Goal: Information Seeking & Learning: Learn about a topic

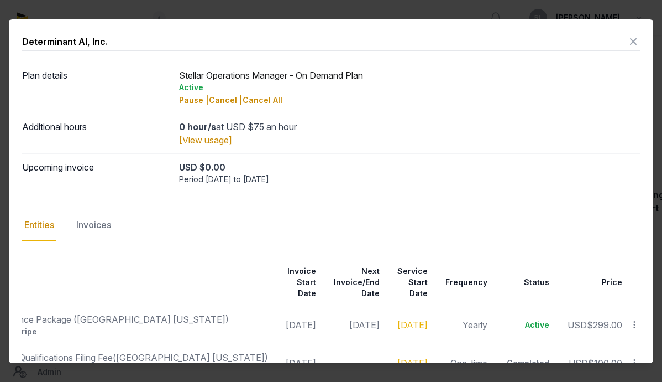
click at [627, 38] on icon at bounding box center [633, 42] width 13 height 18
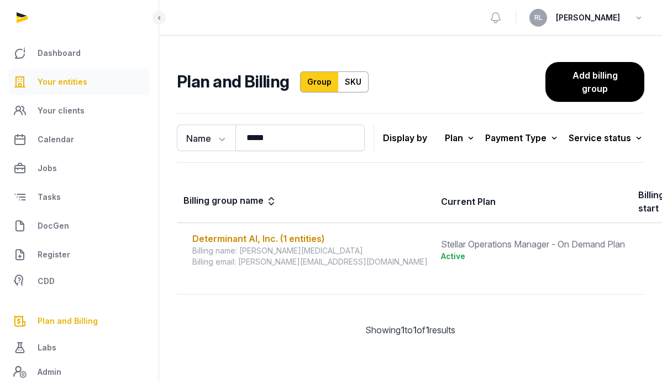
click at [33, 82] on link "Your entities" at bounding box center [79, 82] width 141 height 27
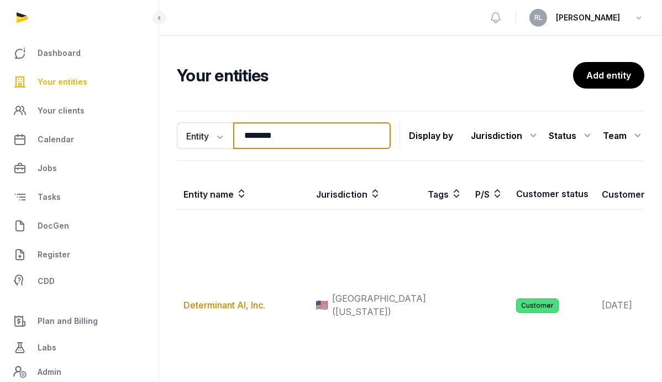
click at [318, 129] on input "********" at bounding box center [312, 135] width 158 height 27
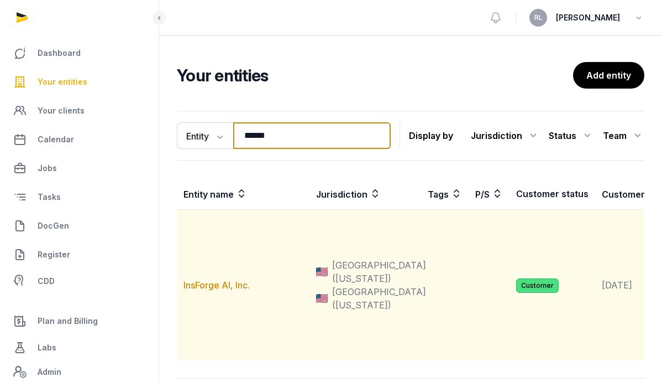
type input "******"
click at [222, 296] on td "InsForge AI, Inc." at bounding box center [243, 285] width 133 height 151
click at [222, 290] on link "InsForge AI, Inc." at bounding box center [217, 284] width 66 height 11
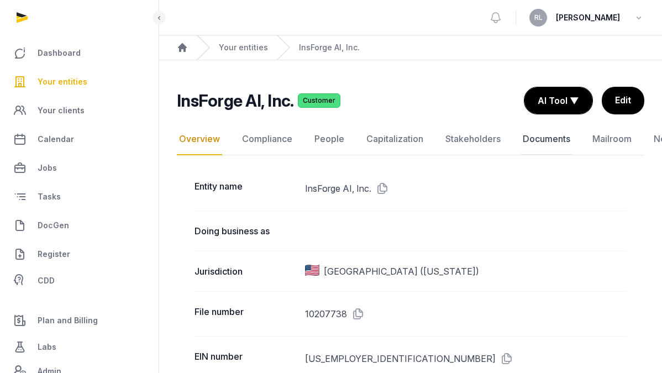
click at [550, 132] on link "Documents" at bounding box center [547, 139] width 52 height 32
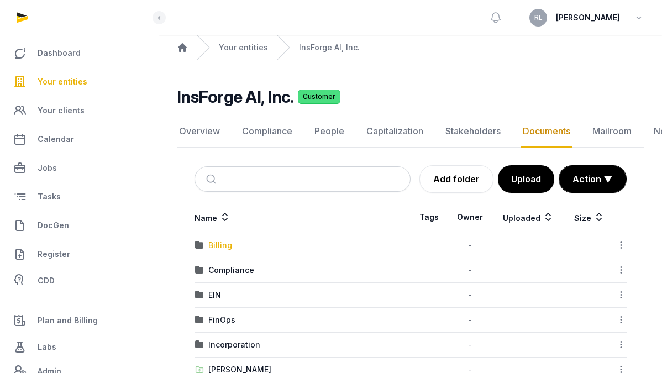
click at [223, 241] on div "Billing" at bounding box center [220, 245] width 24 height 11
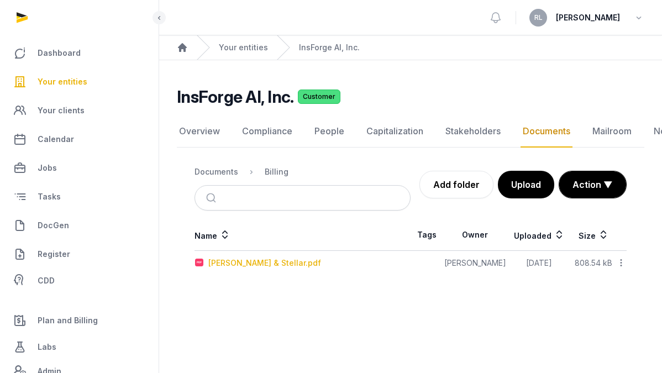
click at [280, 263] on div "[PERSON_NAME] & Stellar.pdf" at bounding box center [264, 263] width 113 height 11
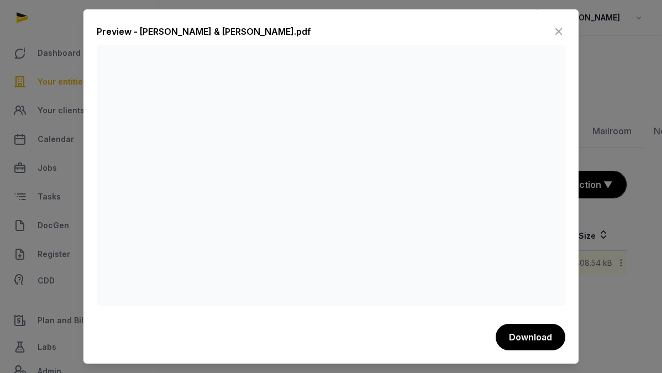
click at [556, 30] on icon at bounding box center [558, 32] width 13 height 18
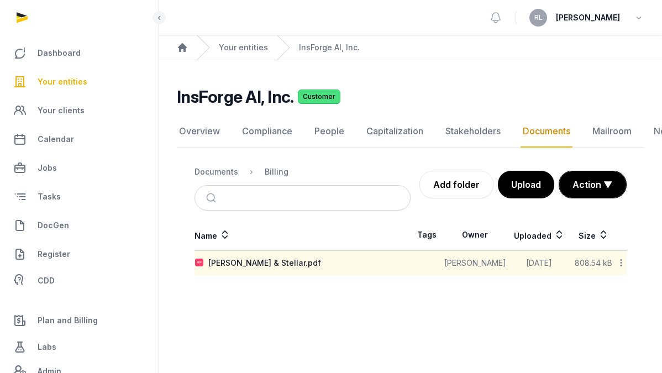
click at [555, 135] on link "Documents" at bounding box center [547, 132] width 52 height 32
click at [223, 176] on div "Documents" at bounding box center [217, 171] width 44 height 11
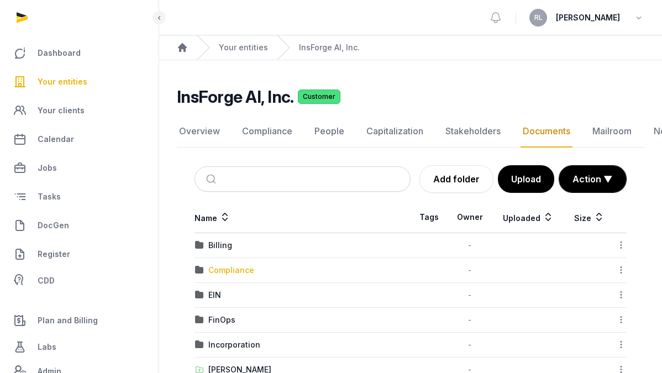
click at [231, 270] on div "Compliance" at bounding box center [231, 270] width 46 height 11
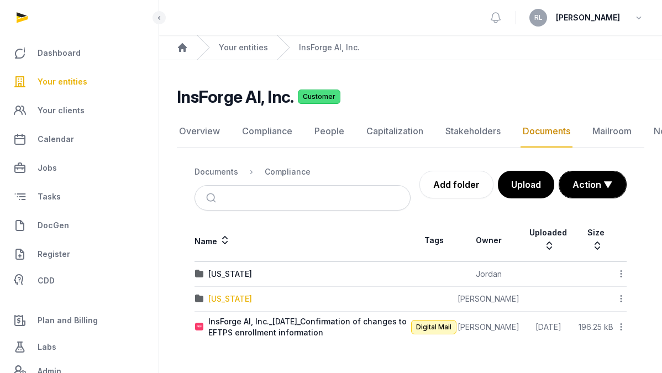
scroll to position [8, 0]
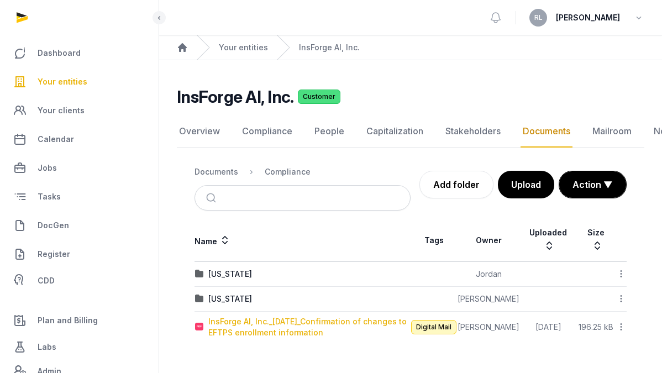
click at [252, 316] on div "InsForge AI, Inc._[DATE]_Confirmation of changes to EFTPS enrollment information" at bounding box center [309, 327] width 202 height 22
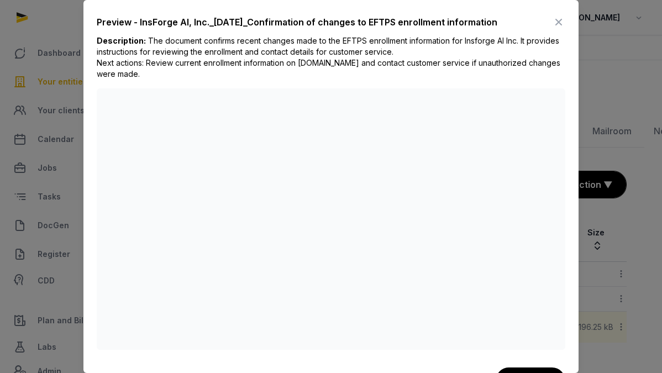
click at [552, 15] on icon at bounding box center [558, 22] width 13 height 18
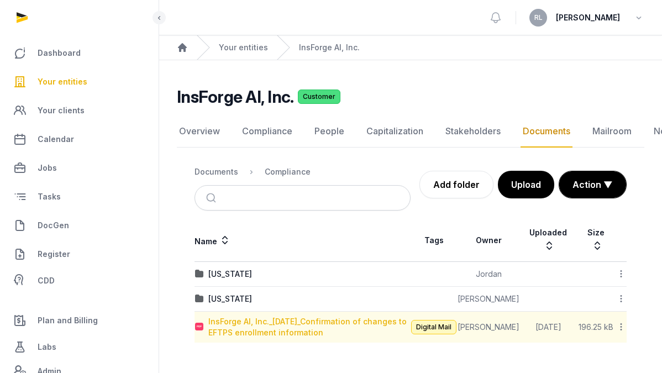
click at [252, 316] on div "InsForge AI, Inc._[DATE]_Confirmation of changes to EFTPS enrollment information" at bounding box center [309, 327] width 202 height 22
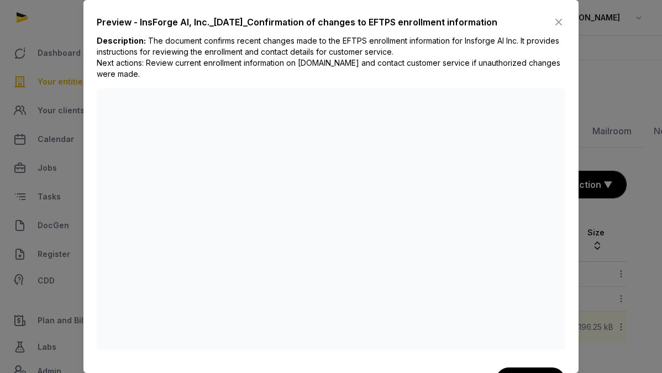
click at [552, 17] on icon at bounding box center [558, 22] width 13 height 18
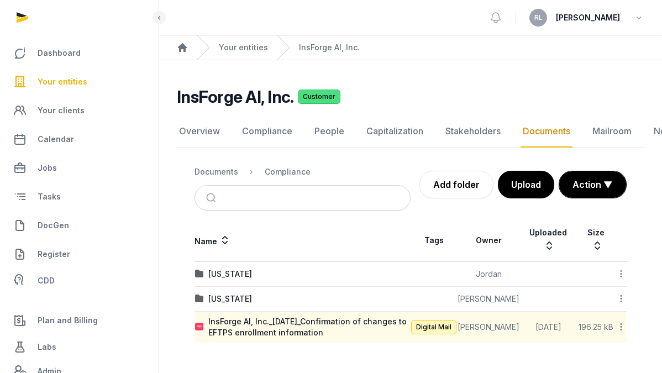
click at [203, 159] on nav "Documents Compliance" at bounding box center [303, 172] width 216 height 27
click at [210, 166] on div "Documents" at bounding box center [217, 171] width 44 height 11
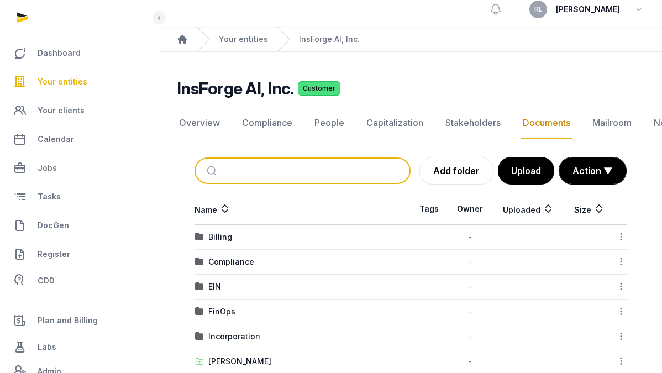
click at [244, 178] on input "search" at bounding box center [315, 171] width 179 height 24
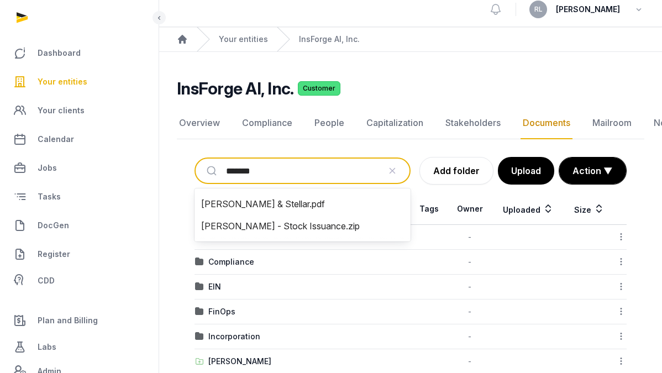
type input "********"
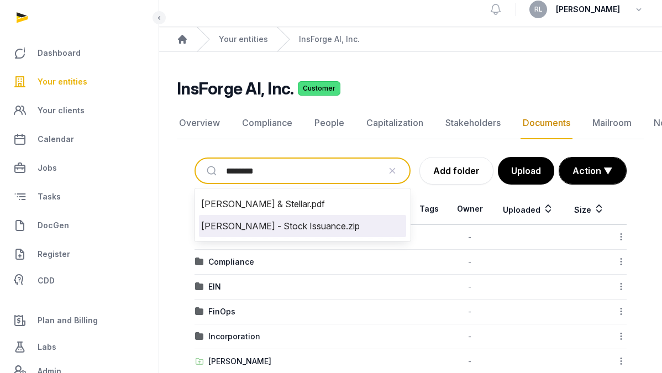
click at [259, 226] on li "[PERSON_NAME] - Stock Issuance.zip" at bounding box center [302, 226] width 207 height 22
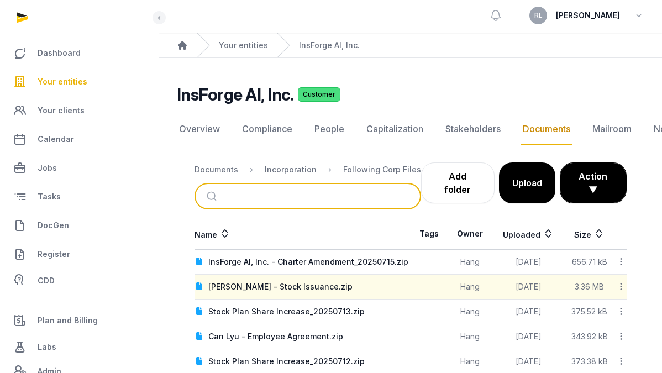
scroll to position [0, 0]
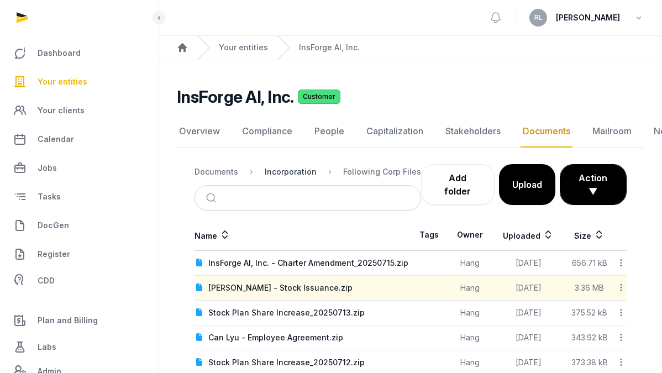
click at [276, 169] on div "Incorporation" at bounding box center [291, 171] width 52 height 11
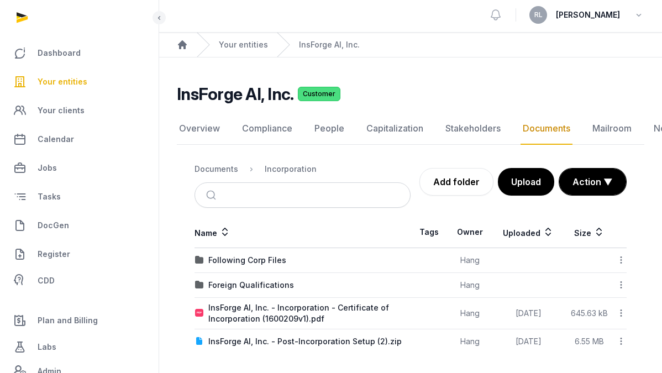
scroll to position [8, 0]
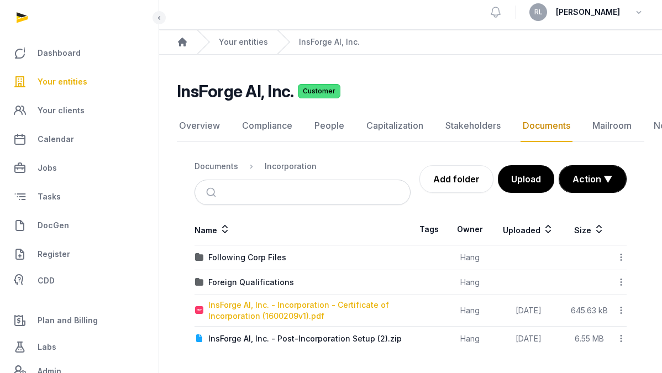
click at [296, 307] on div "InsForge AI, Inc. - Incorporation - Certificate of Incorporation (1600209v1).pdf" at bounding box center [309, 311] width 202 height 22
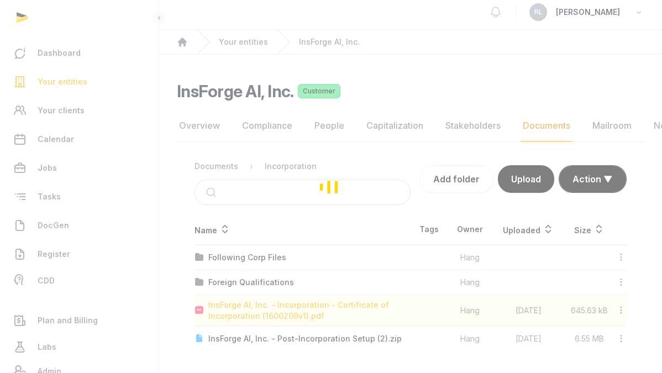
click at [296, 307] on div "Loading" at bounding box center [331, 186] width 662 height 373
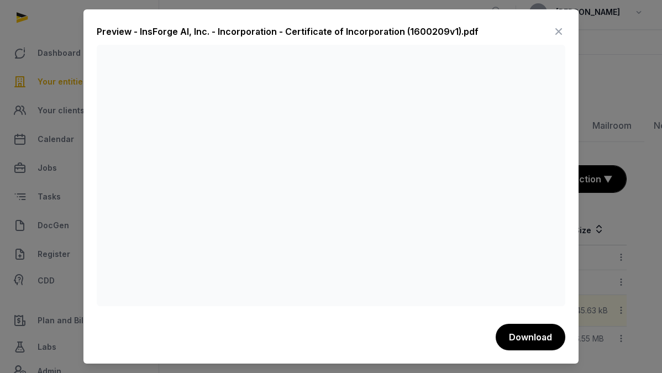
scroll to position [6, 0]
click at [558, 26] on icon at bounding box center [558, 32] width 13 height 18
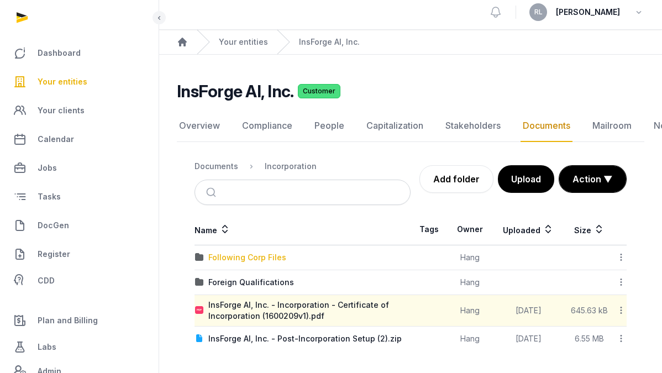
click at [236, 253] on div "Following Corp Files" at bounding box center [247, 257] width 78 height 11
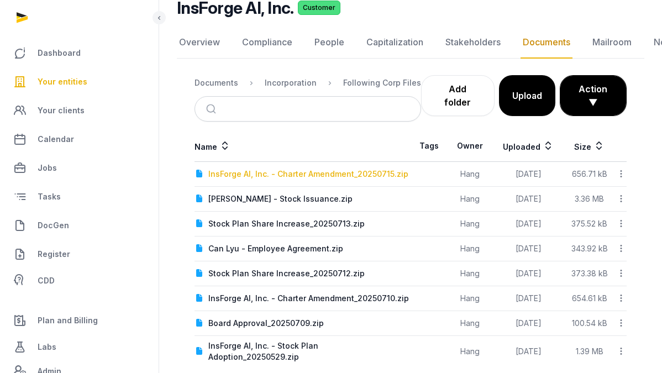
scroll to position [98, 0]
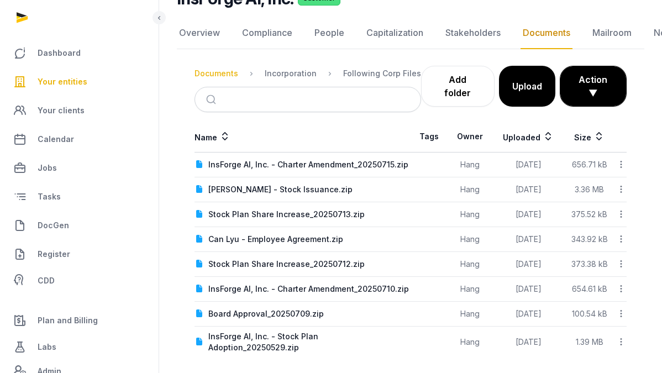
click at [217, 73] on div "Documents" at bounding box center [217, 73] width 44 height 11
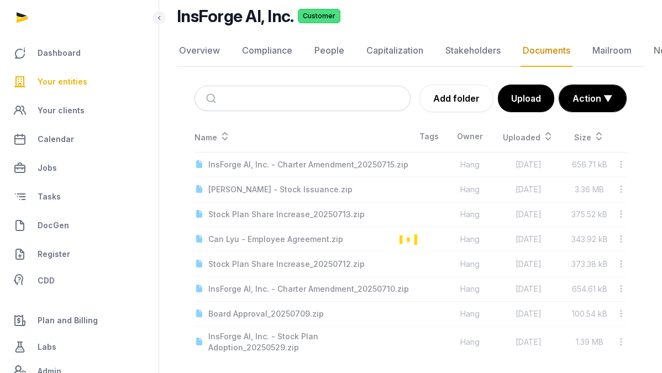
scroll to position [31, 0]
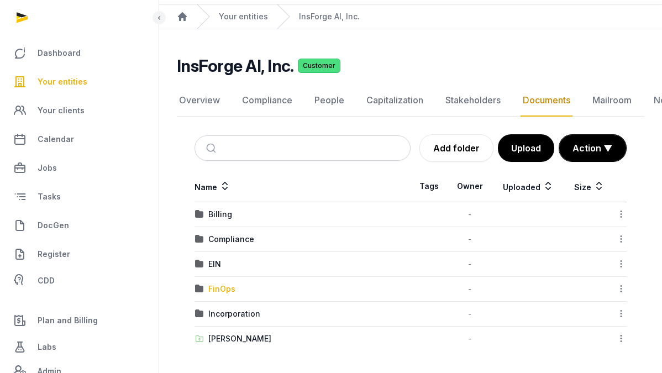
click at [215, 290] on div "FinOps" at bounding box center [221, 289] width 27 height 11
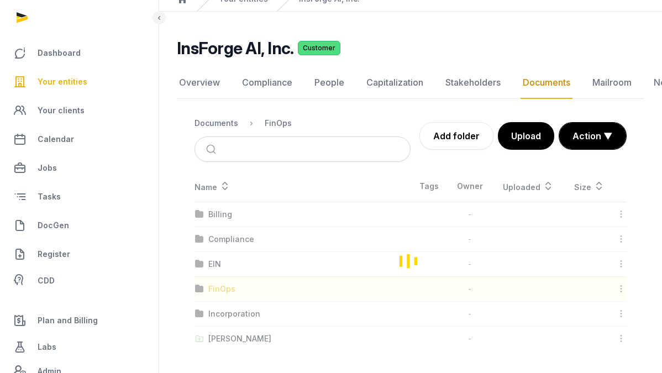
scroll to position [8, 0]
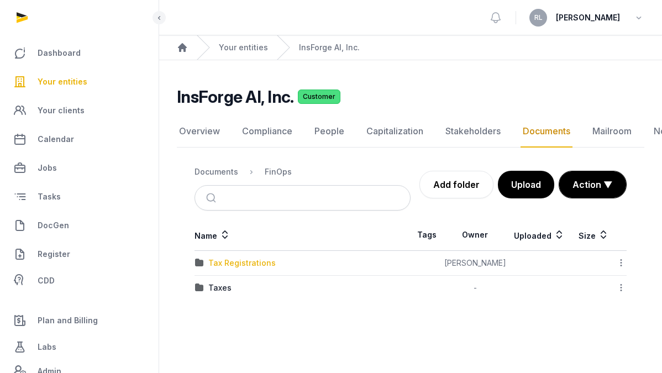
click at [253, 258] on div "Tax Registrations" at bounding box center [241, 263] width 67 height 11
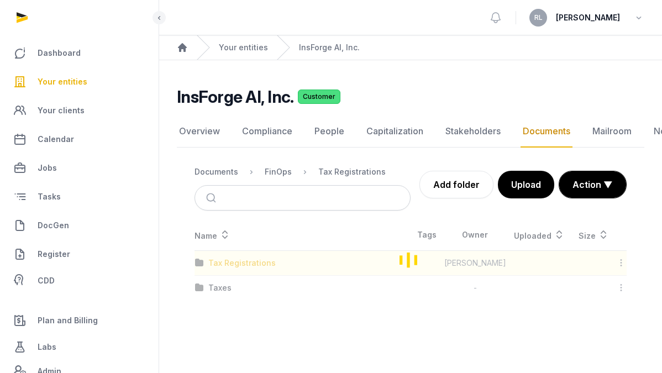
scroll to position [72, 0]
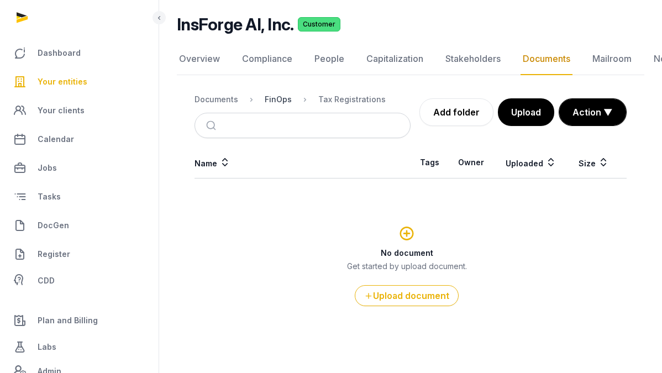
click at [272, 100] on div "FinOps" at bounding box center [278, 99] width 27 height 11
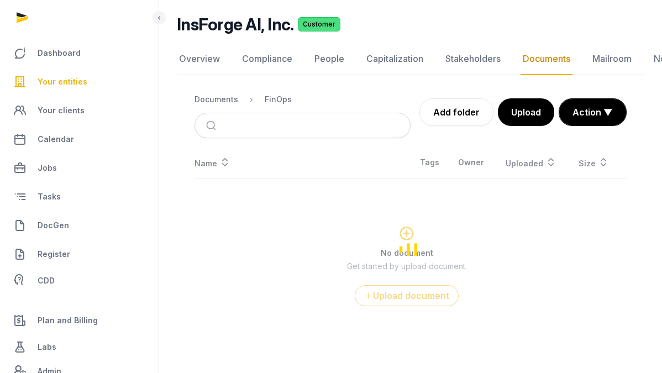
scroll to position [8, 0]
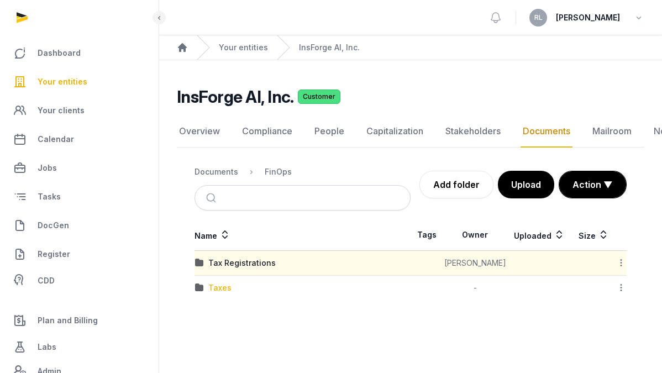
click at [212, 283] on div "Taxes" at bounding box center [219, 288] width 23 height 11
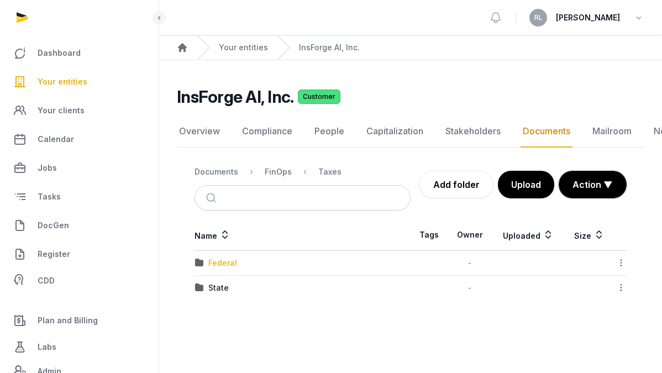
click at [226, 258] on div "Federal" at bounding box center [222, 263] width 29 height 11
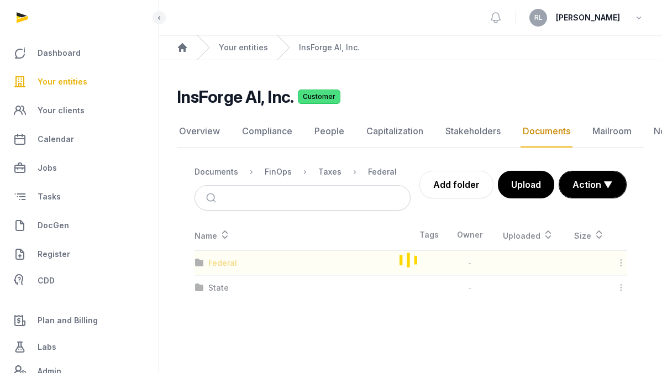
scroll to position [72, 0]
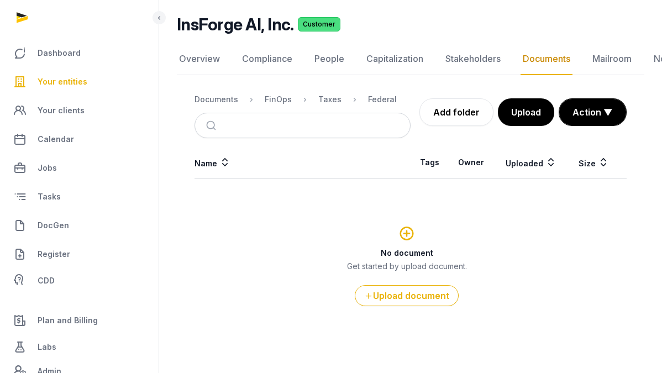
click at [313, 97] on div "Taxes" at bounding box center [321, 99] width 41 height 13
click at [320, 98] on div "Taxes" at bounding box center [329, 99] width 23 height 11
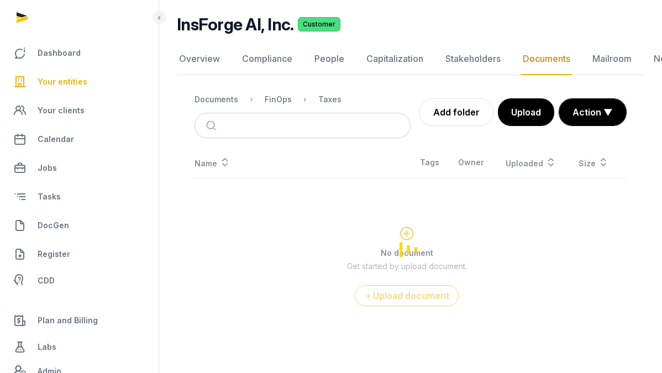
scroll to position [8, 0]
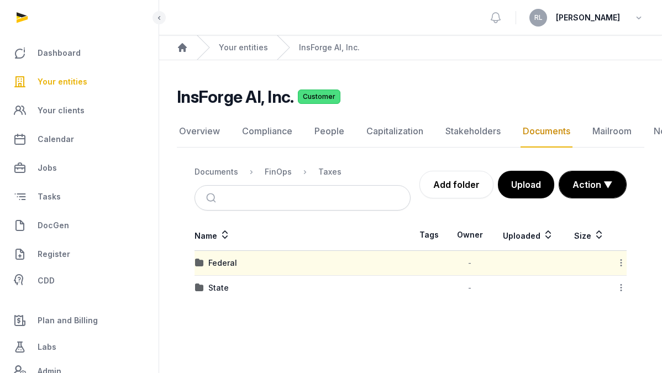
click at [206, 283] on div "State" at bounding box center [302, 288] width 215 height 11
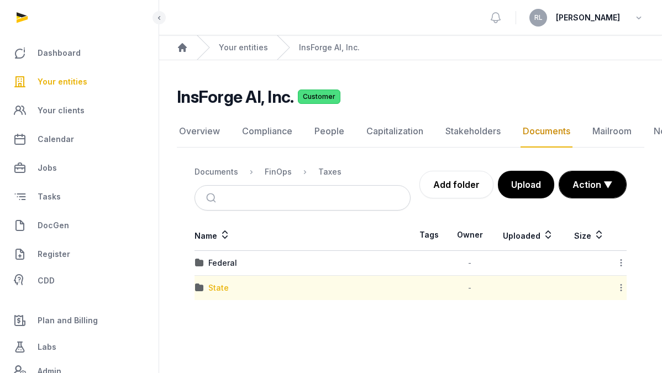
click at [215, 283] on div "State" at bounding box center [218, 288] width 20 height 11
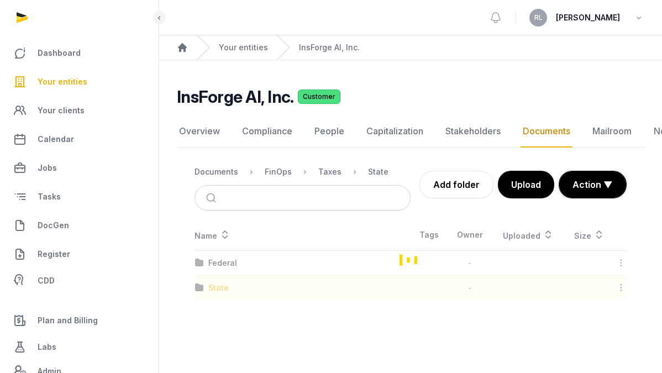
scroll to position [72, 0]
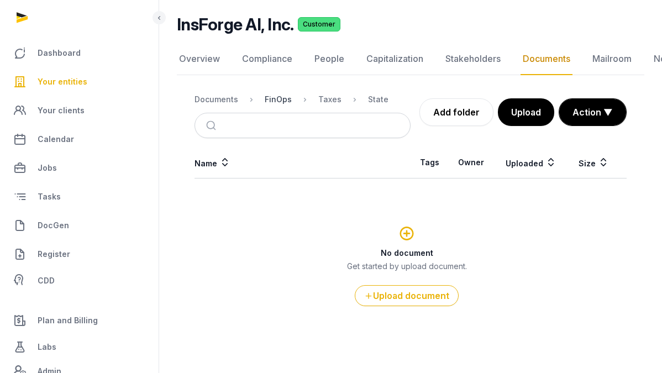
click at [276, 102] on div "FinOps" at bounding box center [278, 99] width 27 height 11
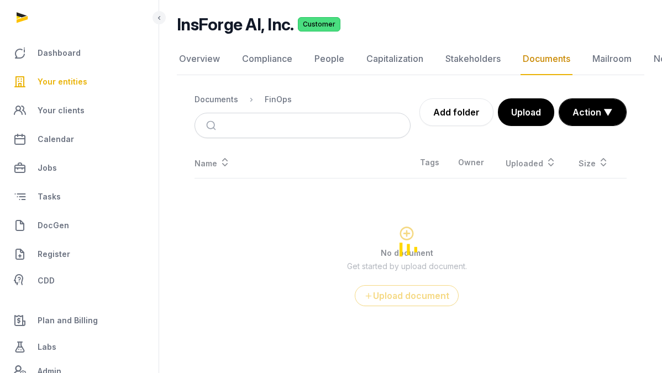
scroll to position [8, 0]
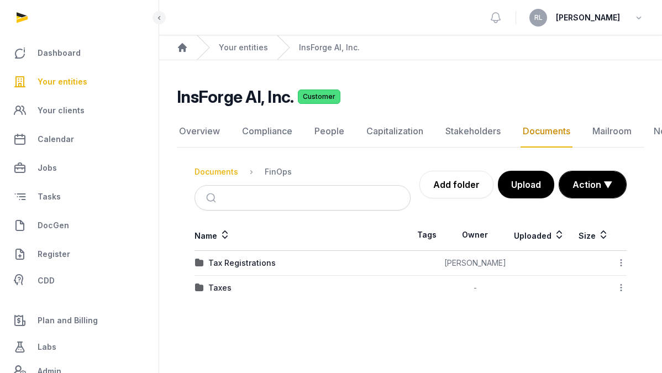
click at [226, 166] on div "Documents" at bounding box center [217, 171] width 44 height 11
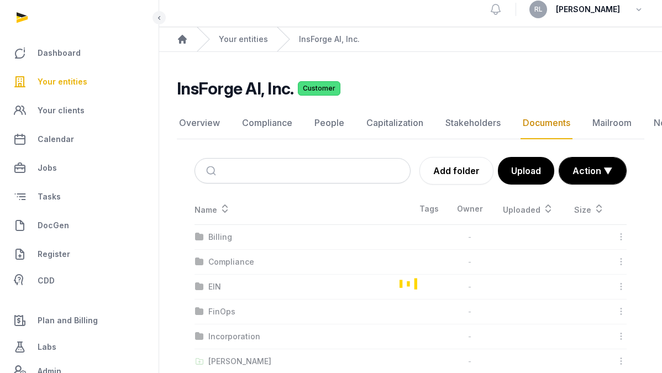
scroll to position [31, 0]
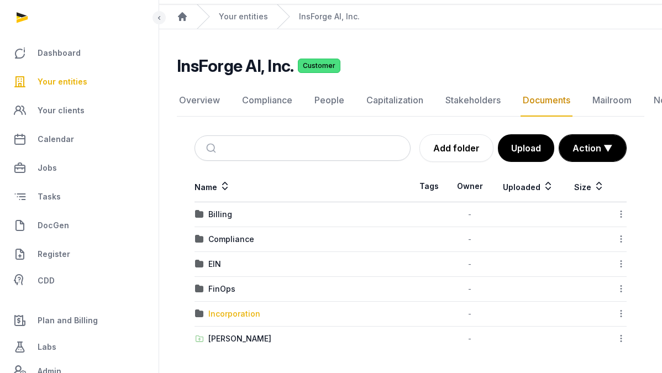
click at [225, 311] on div "Incorporation" at bounding box center [234, 314] width 52 height 11
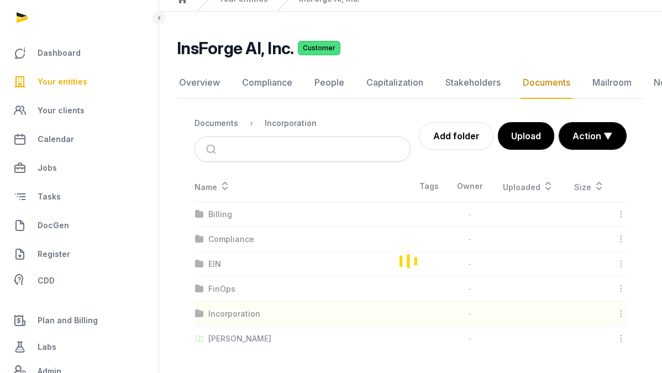
scroll to position [8, 0]
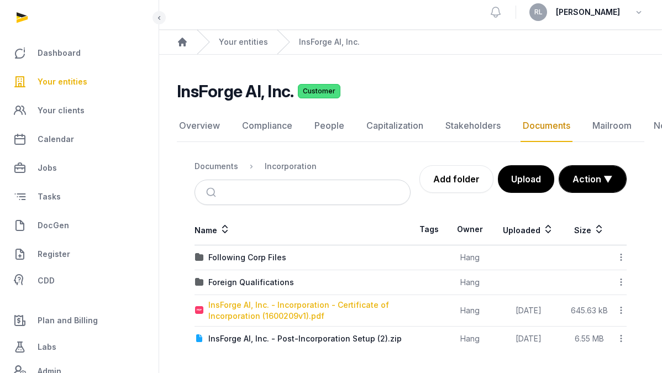
click at [253, 304] on div "InsForge AI, Inc. - Incorporation - Certificate of Incorporation (1600209v1).pdf" at bounding box center [309, 311] width 202 height 22
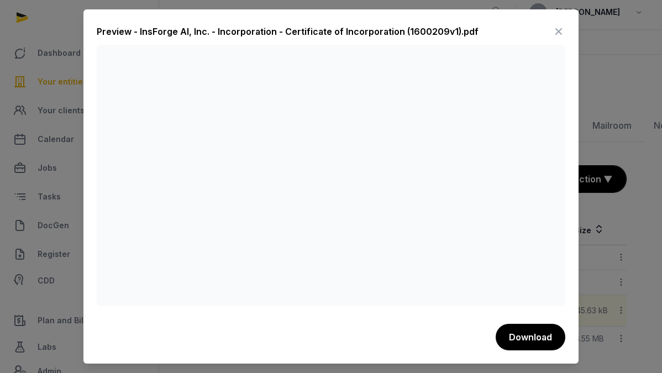
click at [561, 23] on icon at bounding box center [558, 32] width 13 height 18
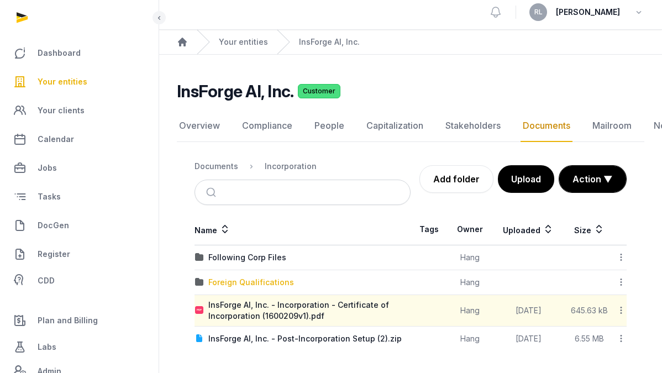
click at [237, 278] on div "Foreign Qualifications" at bounding box center [251, 282] width 86 height 11
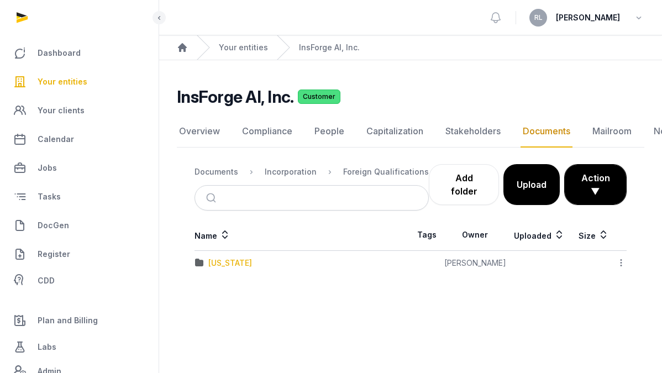
click at [233, 259] on div "[US_STATE]" at bounding box center [230, 263] width 44 height 11
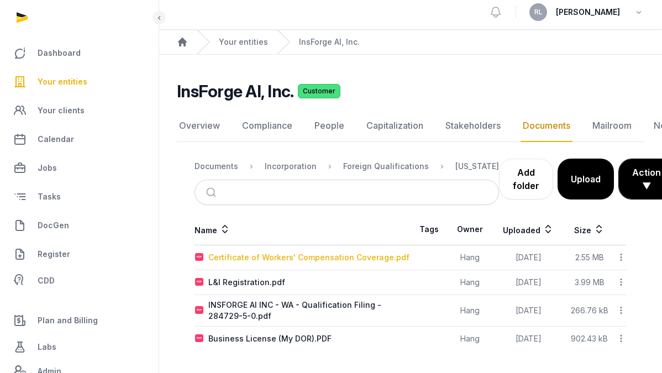
click at [233, 259] on div "Certificate of Workers' Compensation Coverage.pdf" at bounding box center [308, 257] width 201 height 11
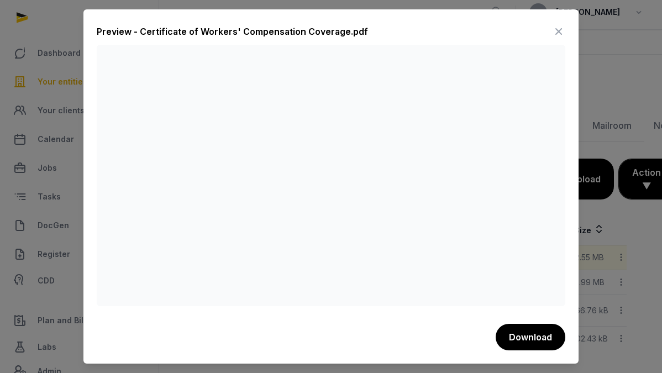
click at [557, 25] on icon at bounding box center [558, 32] width 13 height 18
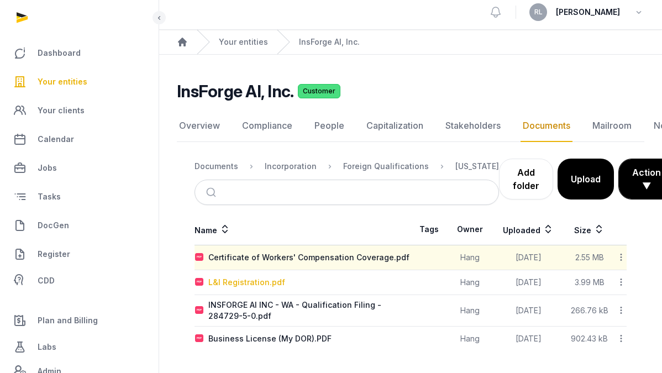
click at [256, 280] on div "L&I Registration.pdf" at bounding box center [246, 282] width 77 height 11
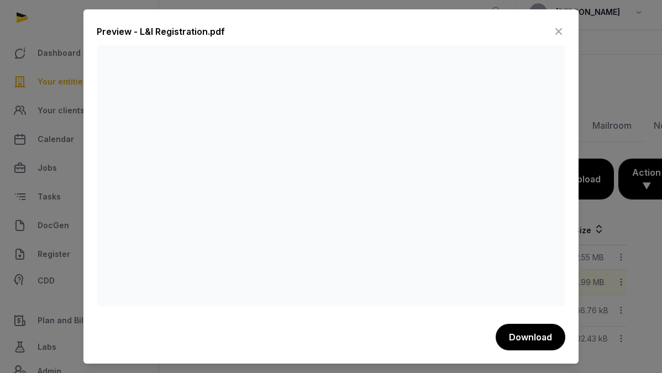
click at [562, 29] on icon at bounding box center [558, 32] width 13 height 18
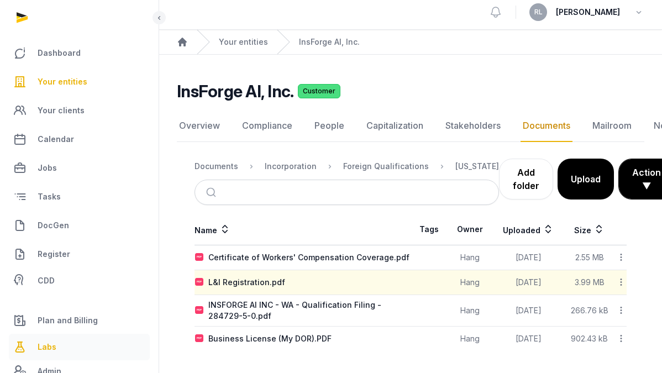
click at [58, 341] on link "Labs" at bounding box center [79, 347] width 141 height 27
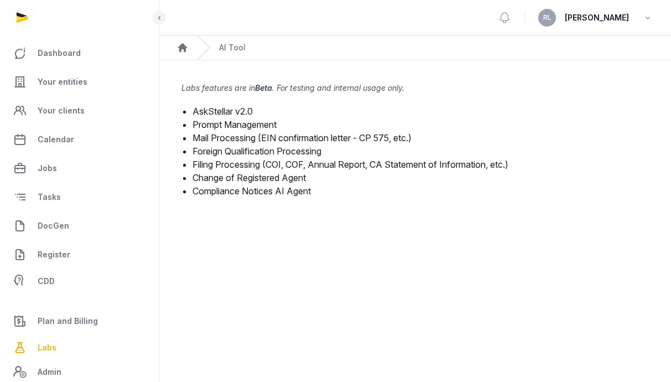
click at [265, 137] on link "Mail Processing (EIN confirmation letter - CP 575, etc.)" at bounding box center [301, 137] width 219 height 11
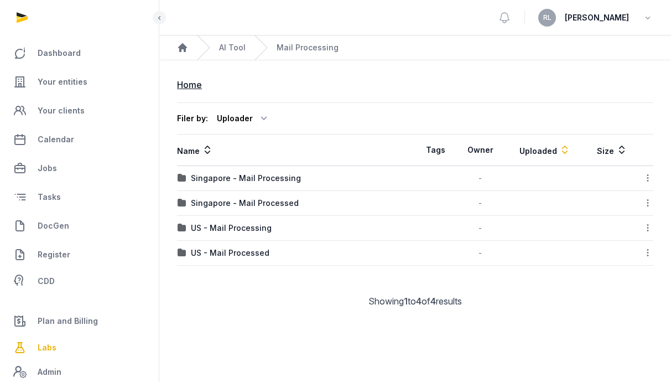
click at [244, 237] on td "US - Mail Processing" at bounding box center [296, 228] width 238 height 25
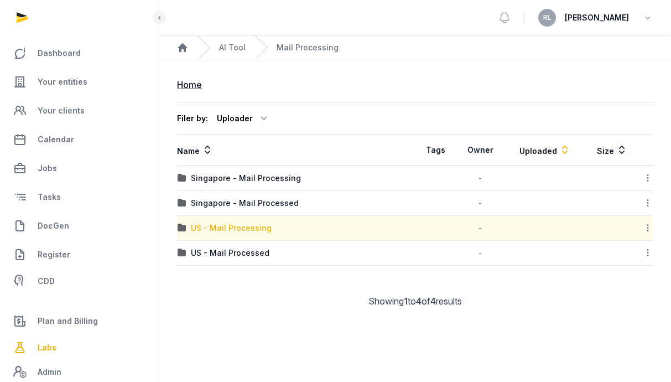
click at [247, 229] on div "US - Mail Processing" at bounding box center [231, 227] width 81 height 11
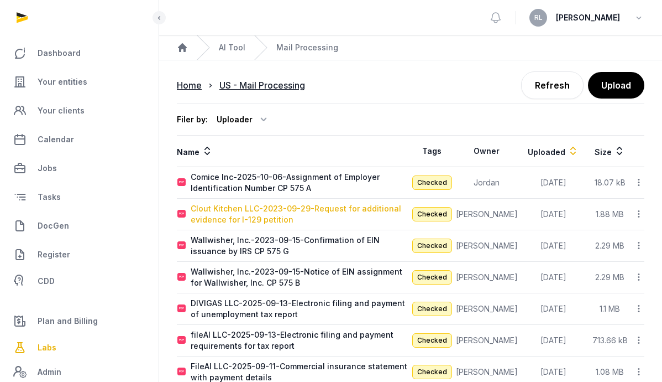
click at [300, 214] on div "Clout Kitchen LLC-2023-09-29-Request for additional evidence for I-129 petition" at bounding box center [301, 214] width 220 height 22
type input "**********"
type textarea "**********"
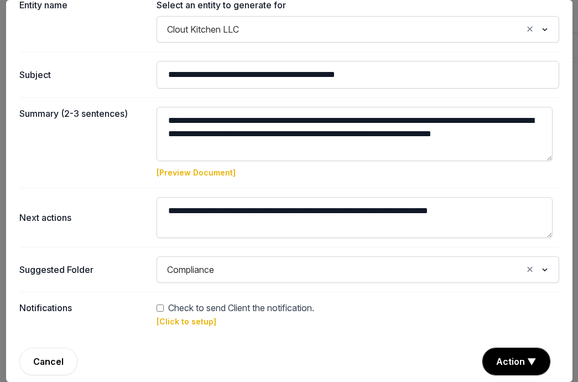
scroll to position [117, 0]
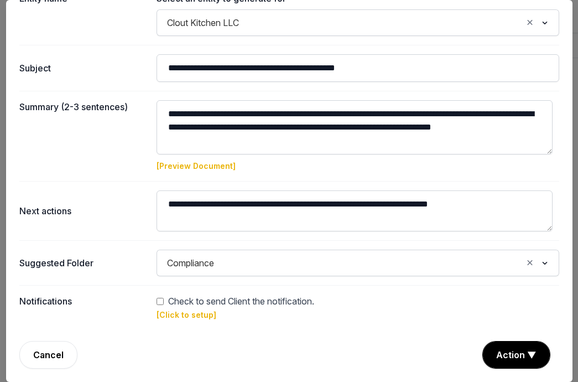
click at [170, 310] on link "[Click to setup]" at bounding box center [186, 314] width 60 height 9
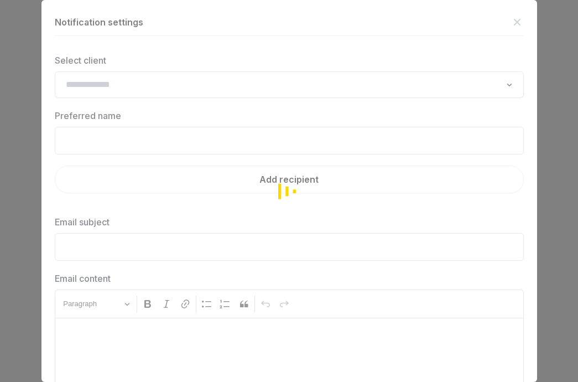
type input "**********"
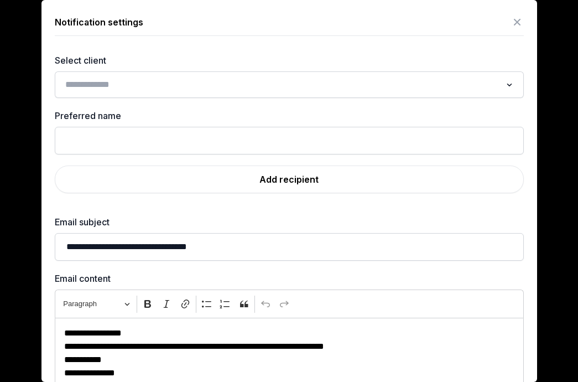
click at [265, 88] on input "Search for option" at bounding box center [281, 84] width 440 height 15
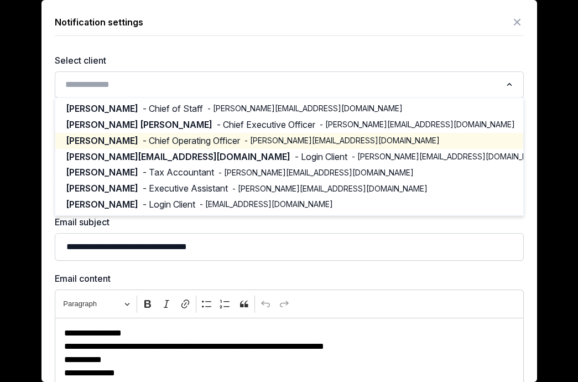
click at [280, 145] on span "- [PERSON_NAME][EMAIL_ADDRESS][DOMAIN_NAME]" at bounding box center [341, 140] width 195 height 11
type input "**********"
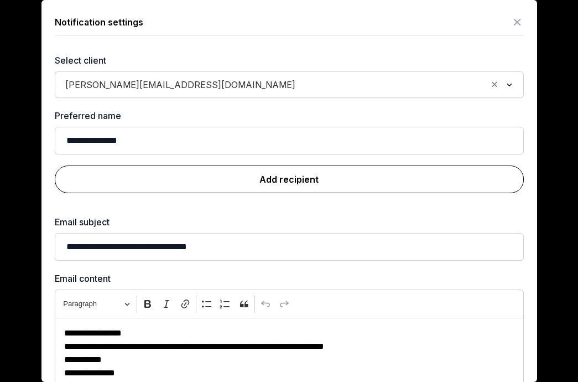
click at [282, 182] on link "Add recipient" at bounding box center [289, 179] width 469 height 28
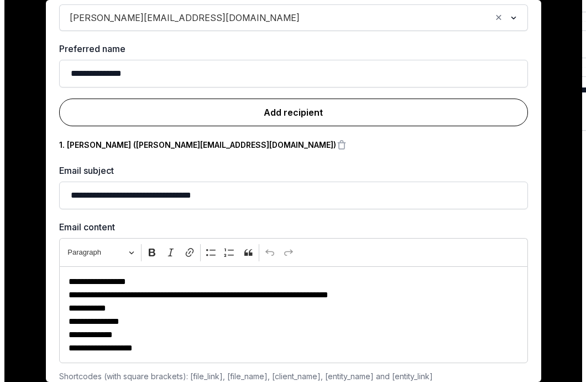
scroll to position [120, 0]
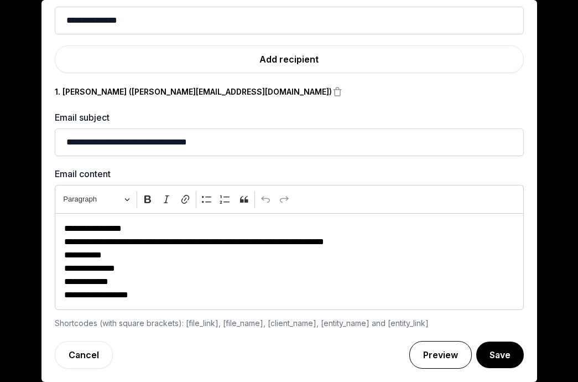
click at [429, 356] on link "Preview" at bounding box center [440, 355] width 62 height 28
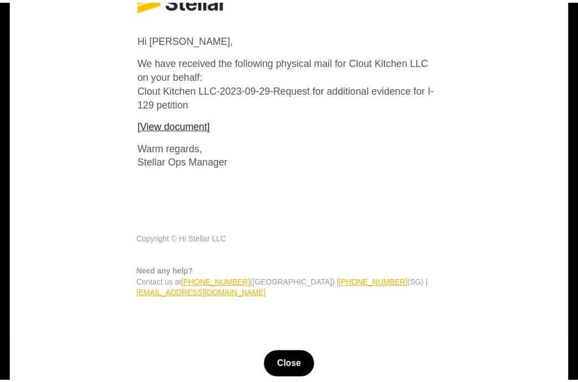
scroll to position [67, 0]
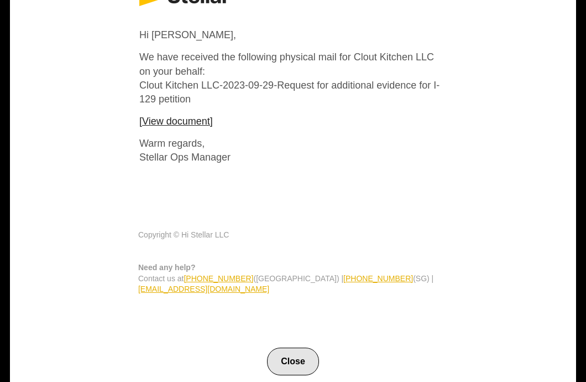
click at [299, 349] on button "Close" at bounding box center [293, 361] width 52 height 28
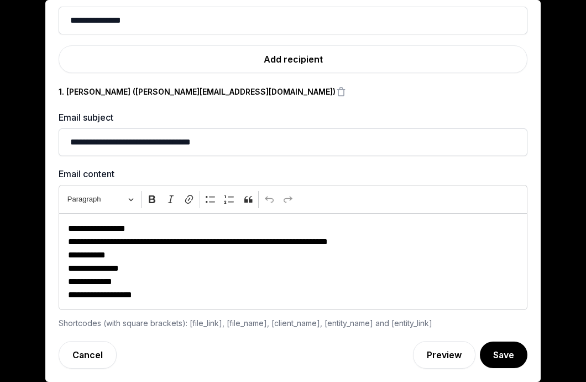
scroll to position [120, 0]
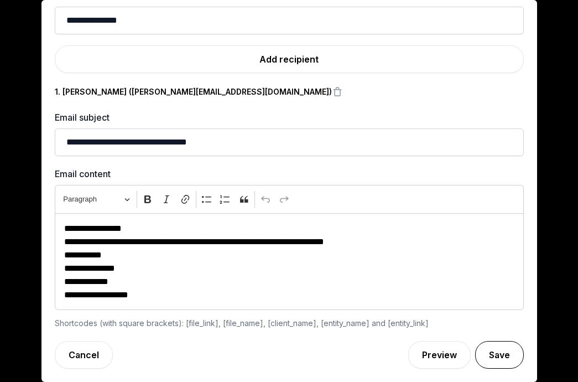
click at [490, 347] on button "Save" at bounding box center [499, 355] width 49 height 28
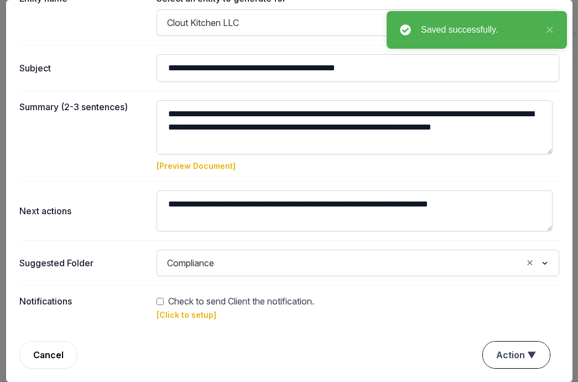
click at [492, 352] on button "Action ▼" at bounding box center [516, 354] width 67 height 27
click at [196, 315] on link "[Click to setup]" at bounding box center [186, 314] width 60 height 9
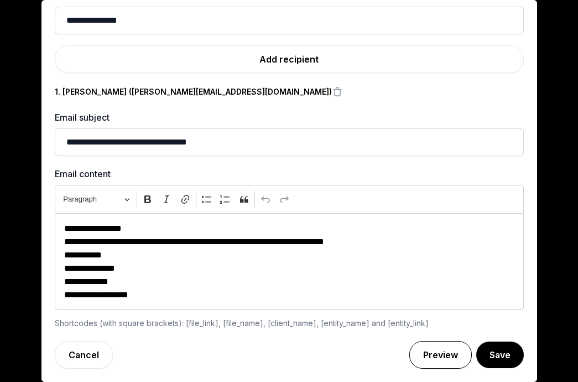
click at [434, 356] on link "Preview" at bounding box center [440, 355] width 62 height 28
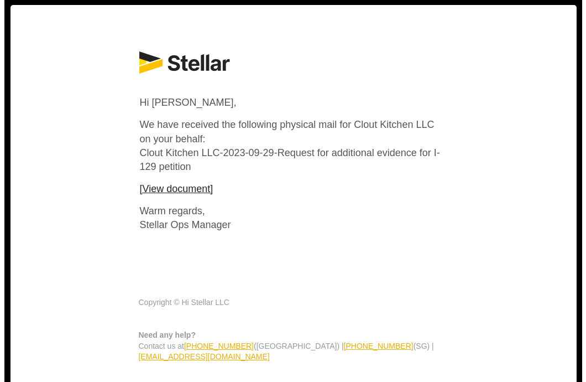
scroll to position [121, 0]
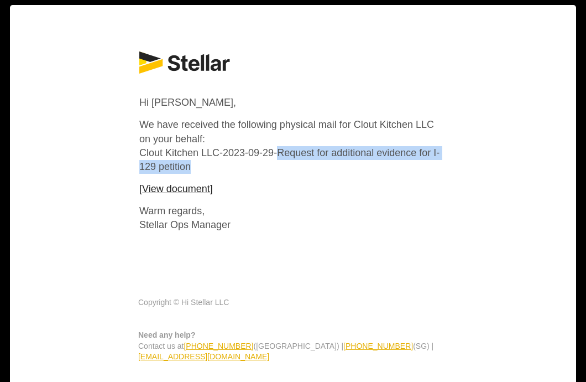
drag, startPoint x: 274, startPoint y: 153, endPoint x: 270, endPoint y: 163, distance: 10.9
click at [270, 163] on p "We have received the following physical mail for Clout Kitchen LLC on your beha…" at bounding box center [292, 146] width 307 height 56
copy p "Request for additional evidence for I-129 petition"
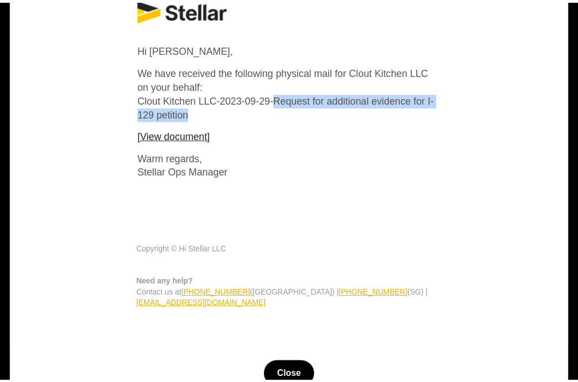
scroll to position [67, 0]
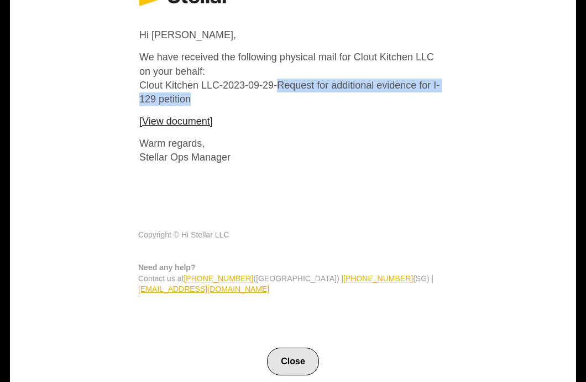
click at [290, 347] on button "Close" at bounding box center [293, 361] width 52 height 28
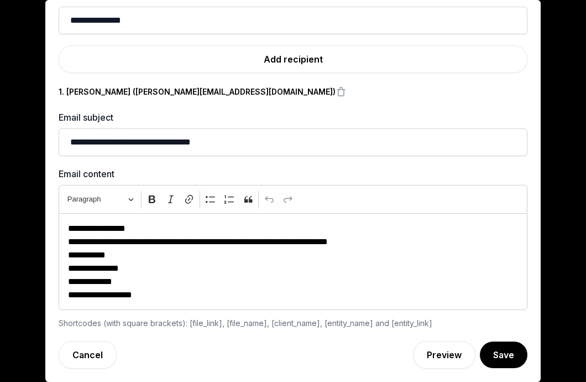
scroll to position [120, 0]
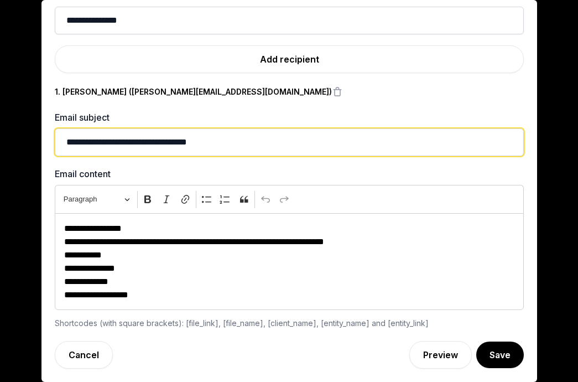
click at [270, 143] on input "**********" at bounding box center [289, 142] width 469 height 28
paste input "**********"
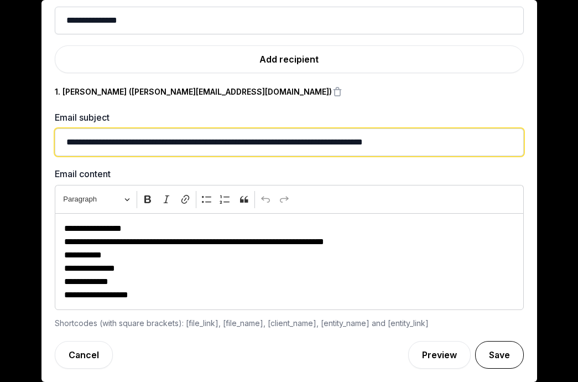
type input "**********"
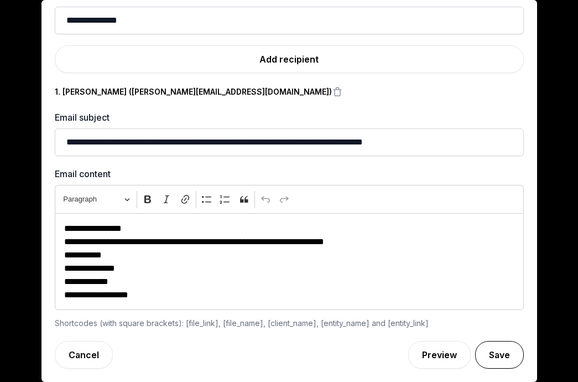
click at [493, 351] on button "Save" at bounding box center [499, 355] width 49 height 28
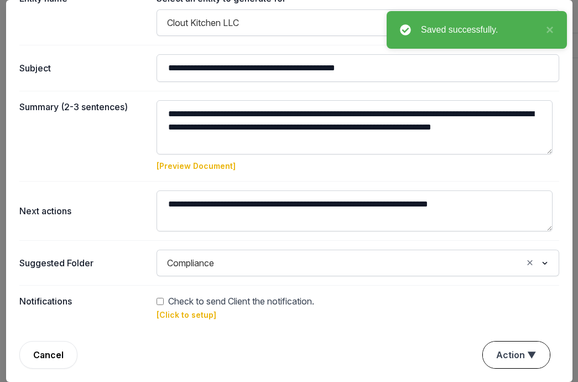
click at [490, 356] on button "Action ▼" at bounding box center [516, 354] width 67 height 27
click at [187, 316] on link "[Click to setup]" at bounding box center [186, 314] width 60 height 9
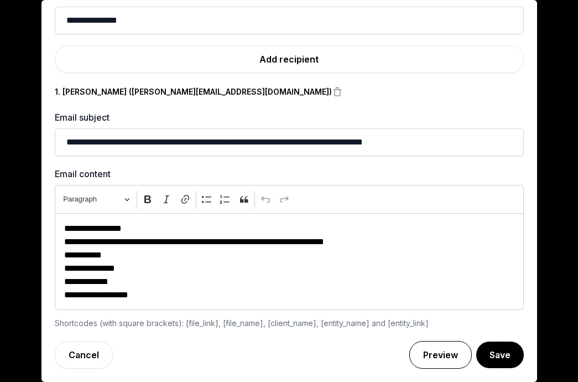
click at [418, 357] on link "Preview" at bounding box center [440, 355] width 62 height 28
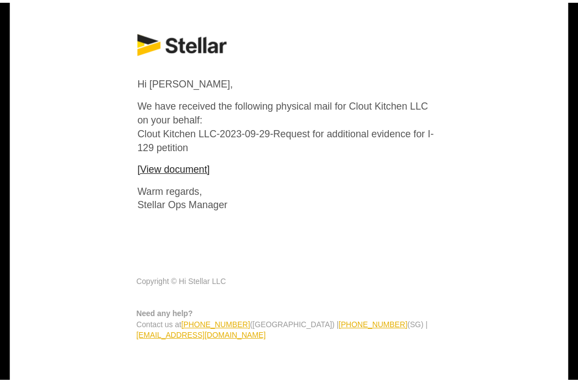
scroll to position [67, 0]
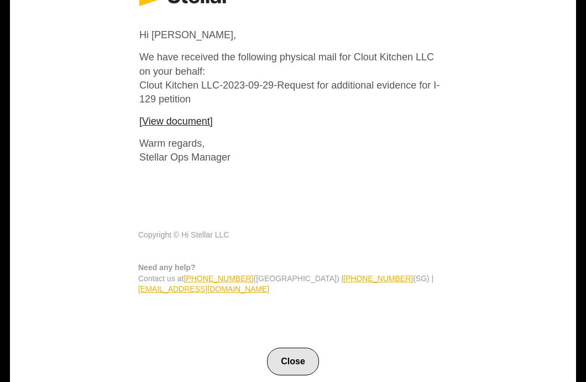
click at [288, 347] on button "Close" at bounding box center [293, 361] width 52 height 28
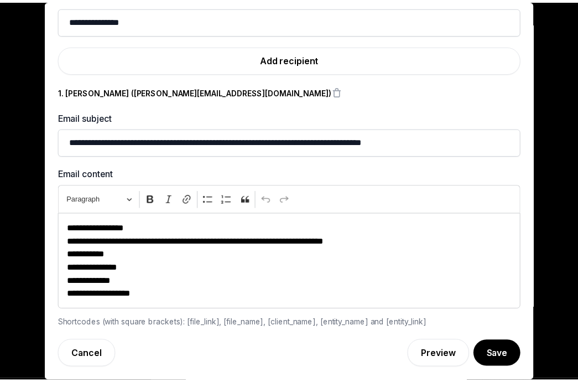
scroll to position [120, 0]
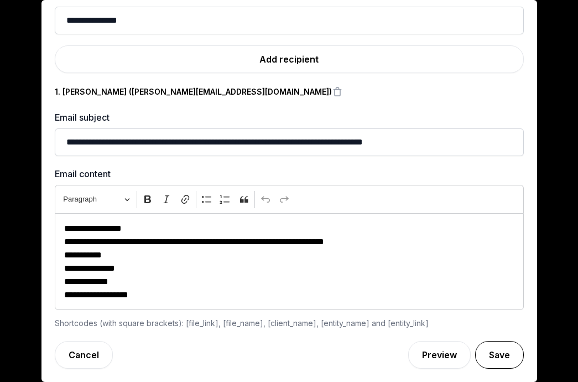
click at [496, 353] on button "Save" at bounding box center [499, 355] width 49 height 28
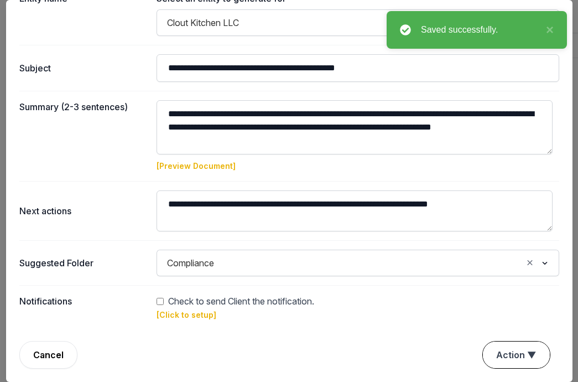
click at [497, 349] on button "Action ▼" at bounding box center [516, 354] width 67 height 27
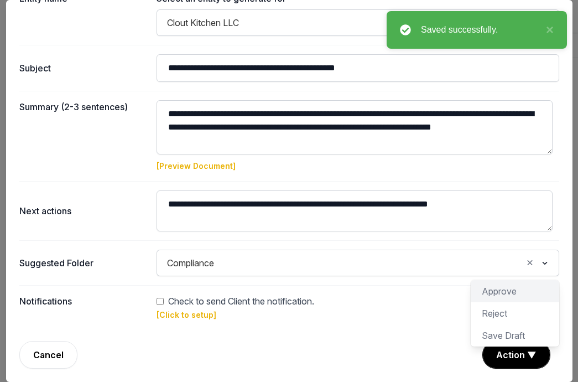
click at [505, 290] on div "Approve" at bounding box center [515, 291] width 88 height 22
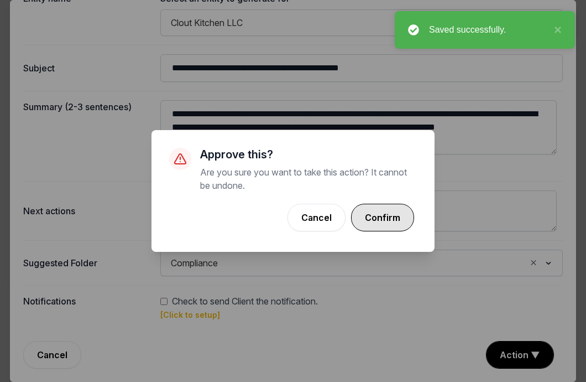
click at [384, 220] on button "Confirm" at bounding box center [382, 217] width 63 height 28
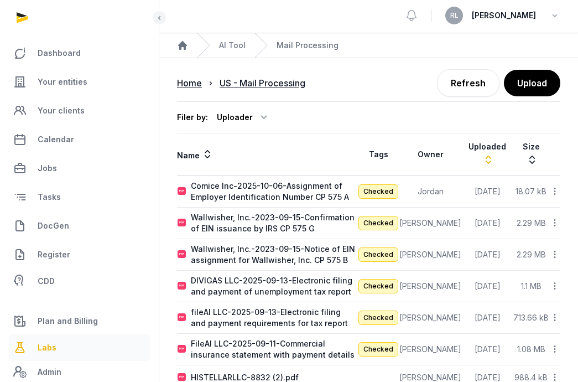
click at [62, 349] on link "Labs" at bounding box center [79, 347] width 141 height 27
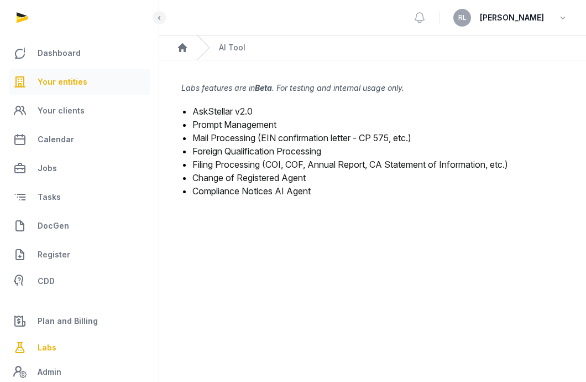
click at [91, 75] on link "Your entities" at bounding box center [79, 82] width 141 height 27
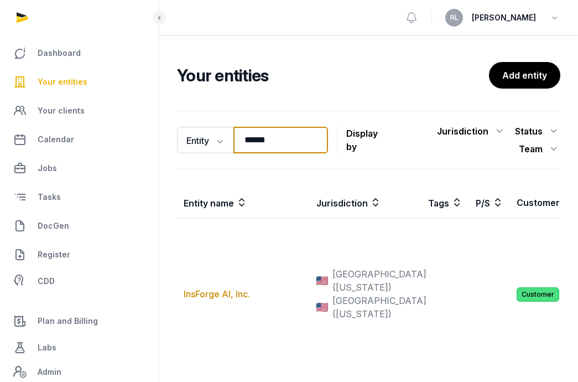
click at [292, 139] on input "******" at bounding box center [280, 140] width 95 height 27
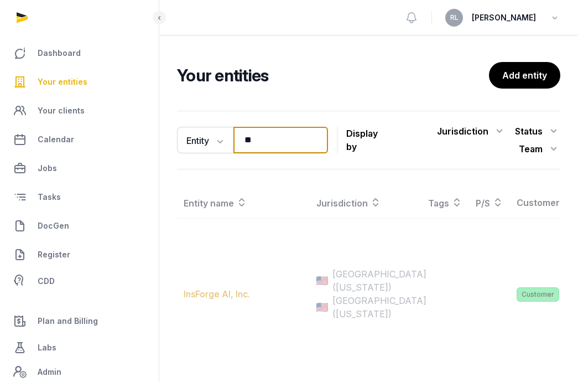
type input "*"
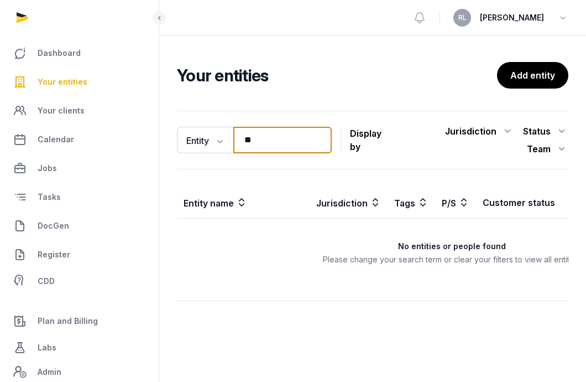
type input "*"
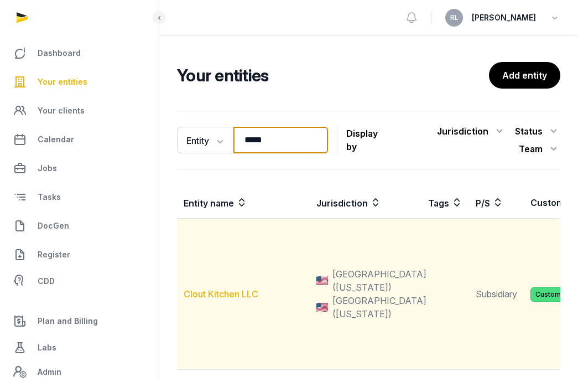
type input "*****"
click at [213, 299] on link "Clout Kitchen LLC" at bounding box center [221, 293] width 75 height 11
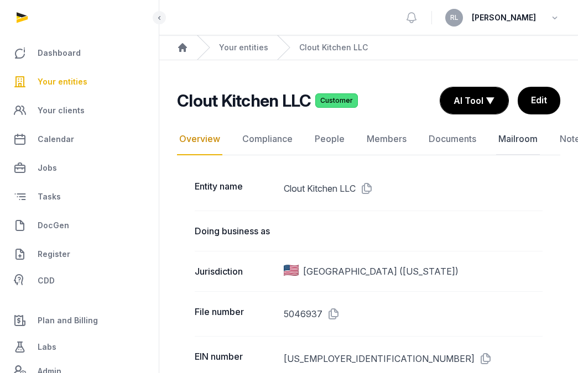
click at [529, 143] on link "Mailroom" at bounding box center [518, 139] width 44 height 32
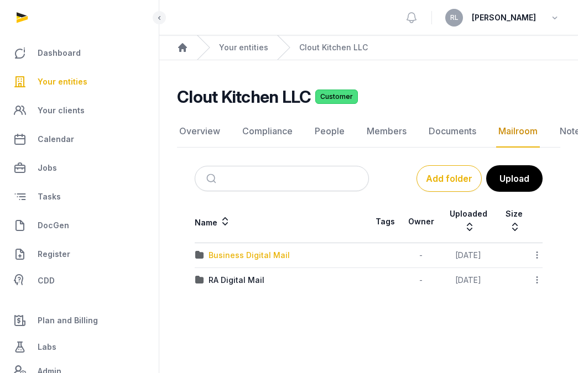
click at [265, 254] on div "Business Digital Mail" at bounding box center [248, 255] width 81 height 11
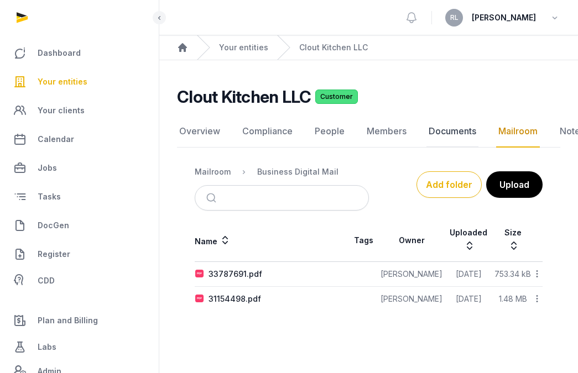
click at [446, 128] on link "Documents" at bounding box center [452, 132] width 52 height 32
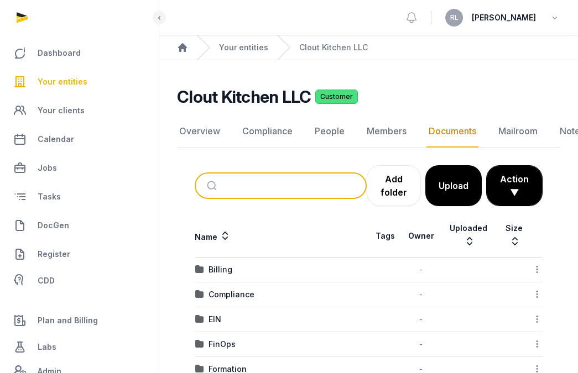
click at [304, 185] on input "search" at bounding box center [293, 186] width 135 height 24
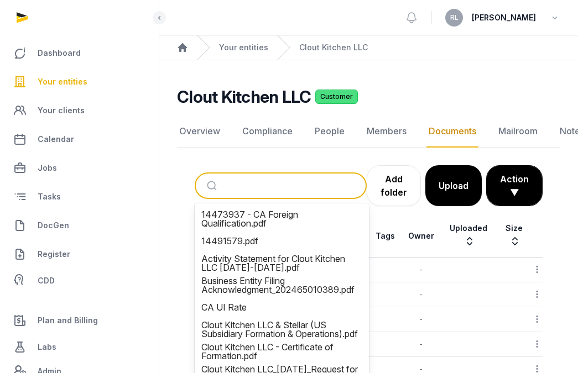
paste input "**********"
type input "**********"
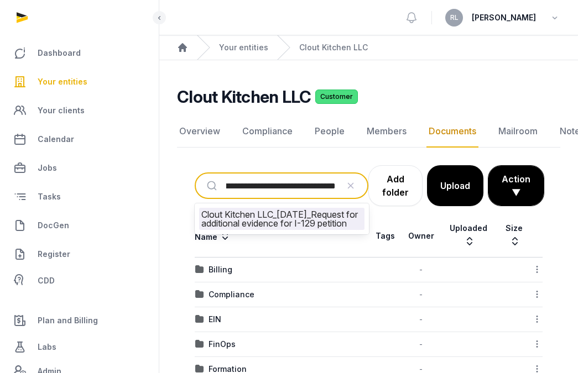
click at [301, 213] on li "Clout Kitchen LLC_[DATE]_Request for additional evidence for I-129 petition" at bounding box center [281, 219] width 165 height 22
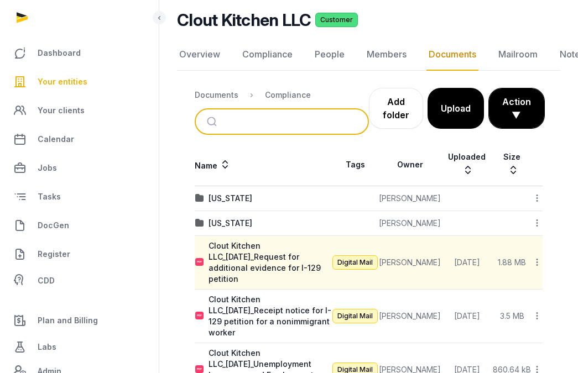
scroll to position [100, 0]
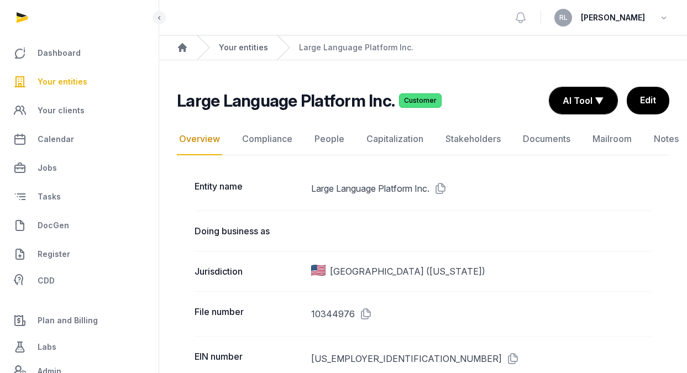
click at [232, 42] on link "Your entities" at bounding box center [243, 47] width 49 height 11
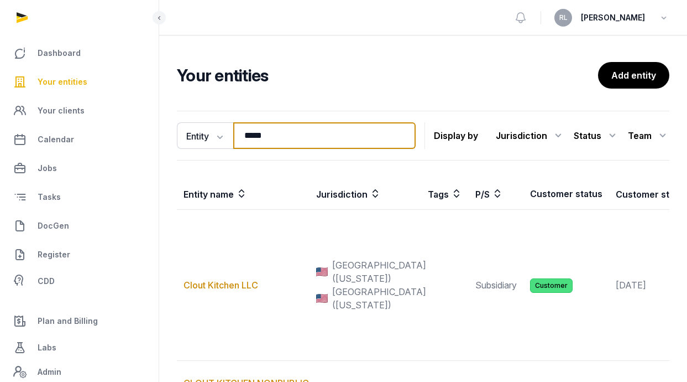
click at [289, 134] on input "*****" at bounding box center [324, 135] width 182 height 27
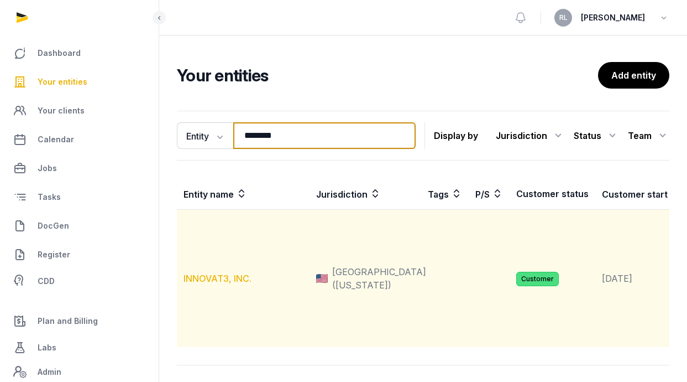
type input "********"
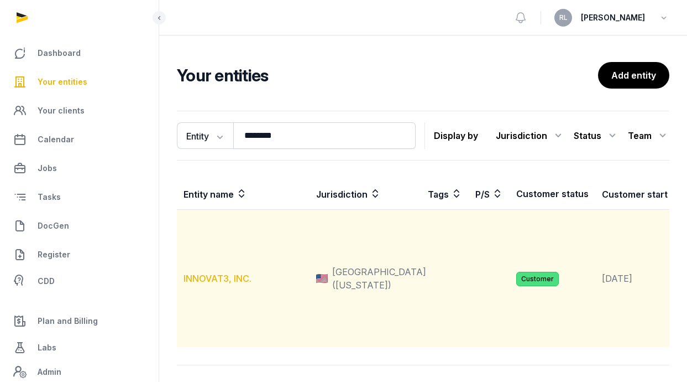
click at [227, 284] on link "INNOVAT3, INC." at bounding box center [218, 278] width 68 height 11
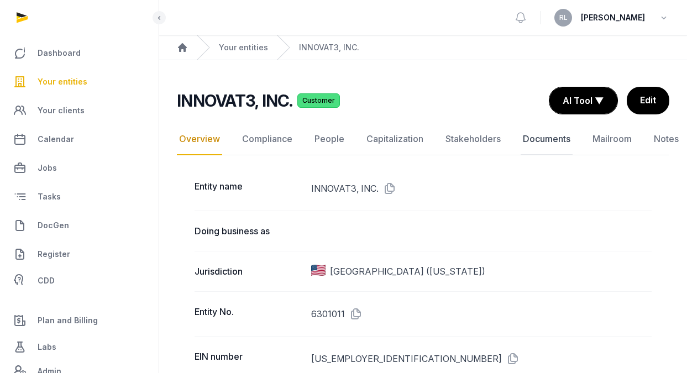
click at [553, 138] on link "Documents" at bounding box center [547, 139] width 52 height 32
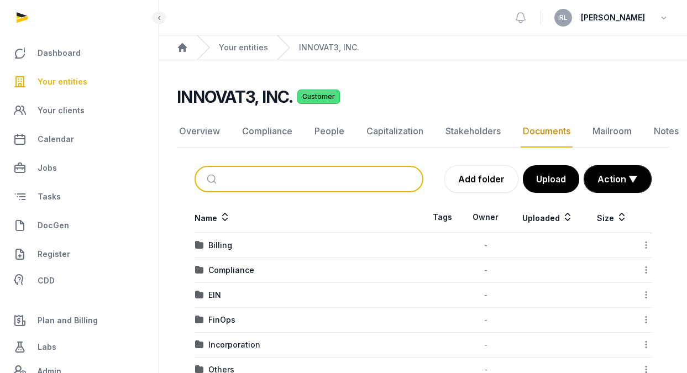
click at [295, 173] on input "search" at bounding box center [322, 179] width 192 height 24
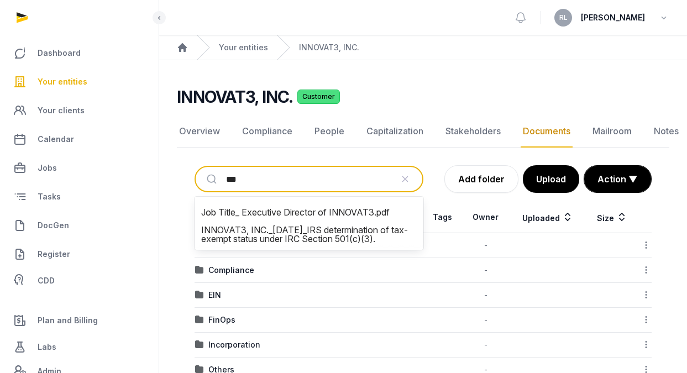
type input "****"
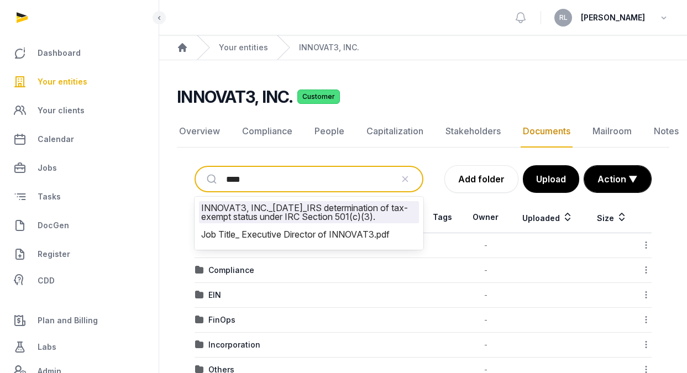
click at [305, 208] on li "INNOVAT3, INC._2025-09-12_IRS determination of tax-exempt status under IRC Sect…" at bounding box center [309, 212] width 220 height 22
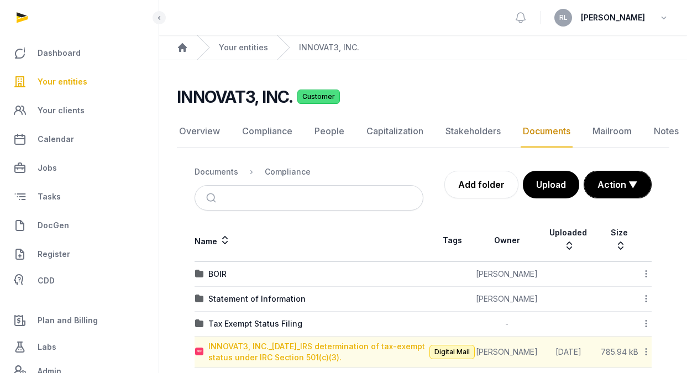
click at [310, 341] on div "INNOVAT3, INC._2025-09-12_IRS determination of tax-exempt status under IRC Sect…" at bounding box center [318, 352] width 220 height 22
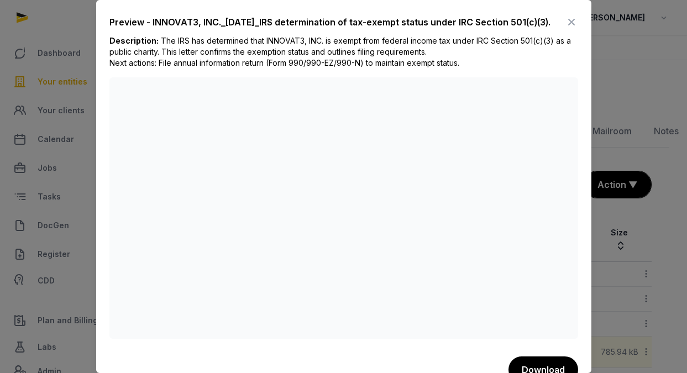
click at [565, 23] on icon at bounding box center [571, 22] width 13 height 18
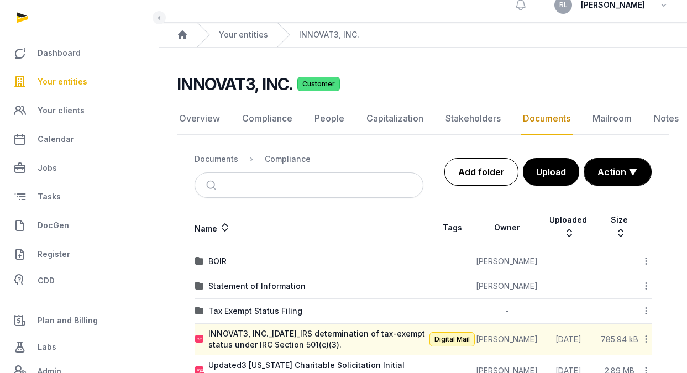
scroll to position [62, 0]
